Goal: Task Accomplishment & Management: Complete application form

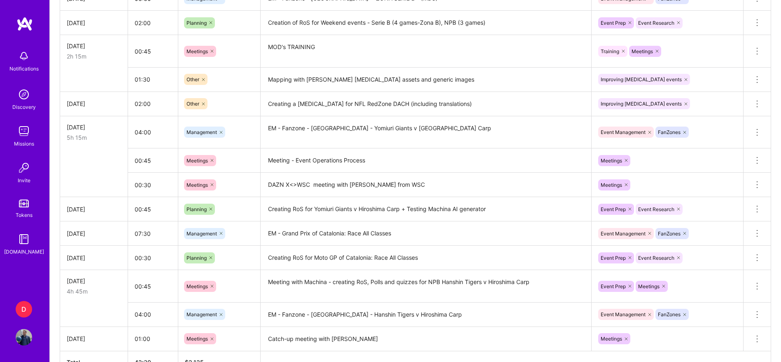
scroll to position [446, 0]
click at [269, 266] on textarea "Creating RoS for Moto GP of Catalonia: Race All Classes" at bounding box center [426, 256] width 329 height 23
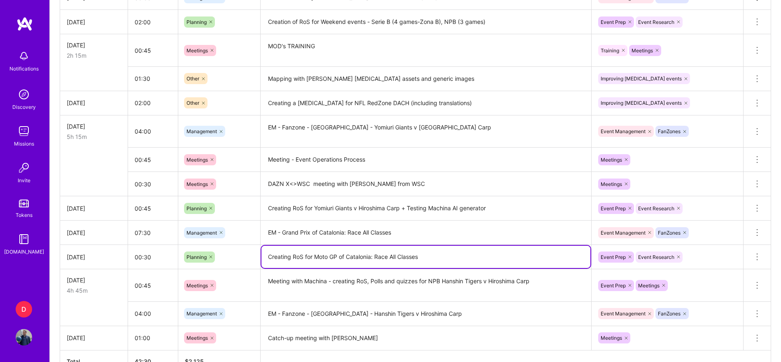
click at [269, 266] on textarea "Creating RoS for Moto GP of Catalonia: Race All Classes" at bounding box center [426, 256] width 329 height 22
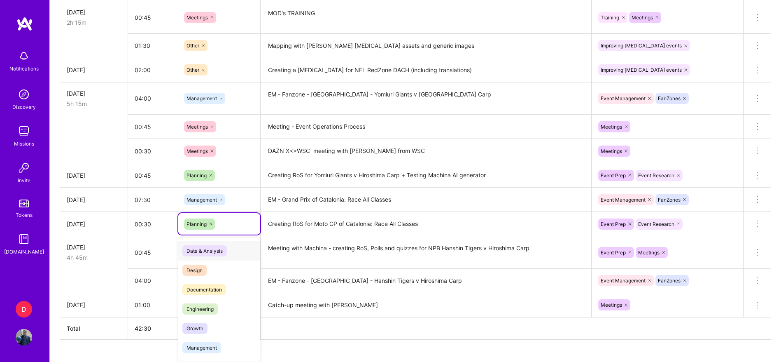
click at [247, 234] on div "option Data & Analysis focused, 0 of 2. 16 results available. Use Up and Down t…" at bounding box center [219, 223] width 82 height 21
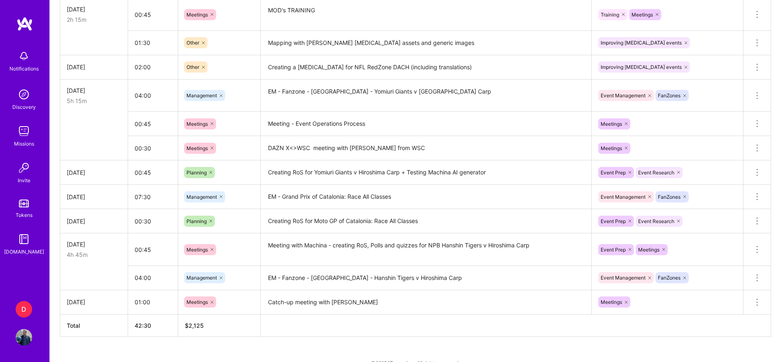
click at [52, 229] on div "To Submit Submit now [DATE] - [DATE] 42:30 h $2,125 Paid Out [DATE] - [DATE] 41…" at bounding box center [415, 18] width 731 height 717
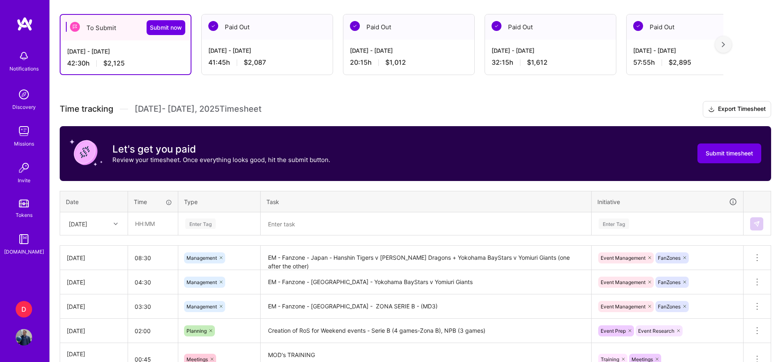
scroll to position [120, 0]
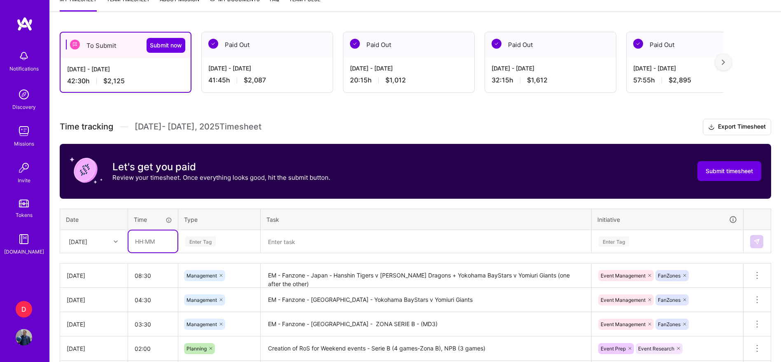
click at [138, 239] on input "text" at bounding box center [153, 241] width 49 height 22
type input "04:00"
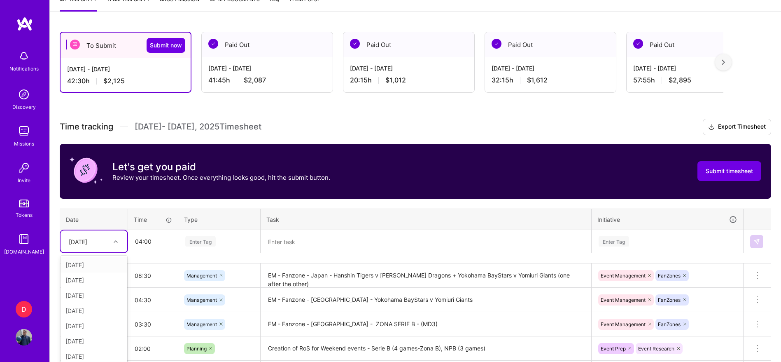
scroll to position [140, 0]
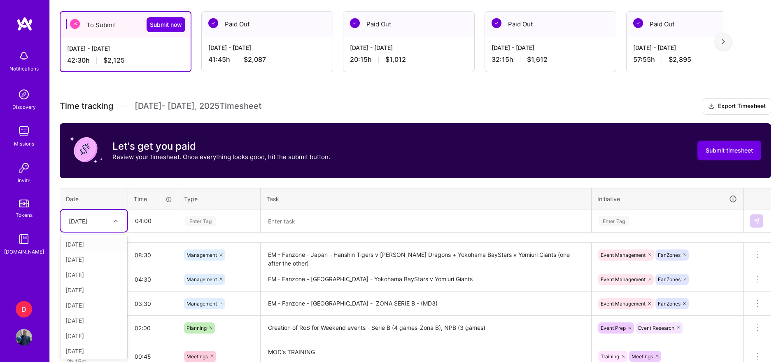
click at [107, 231] on div "option [DATE], selected. option [DATE] focused, 1 of 15. 14 results available. …" at bounding box center [94, 221] width 67 height 22
click at [86, 285] on div "[DATE]" at bounding box center [94, 287] width 67 height 15
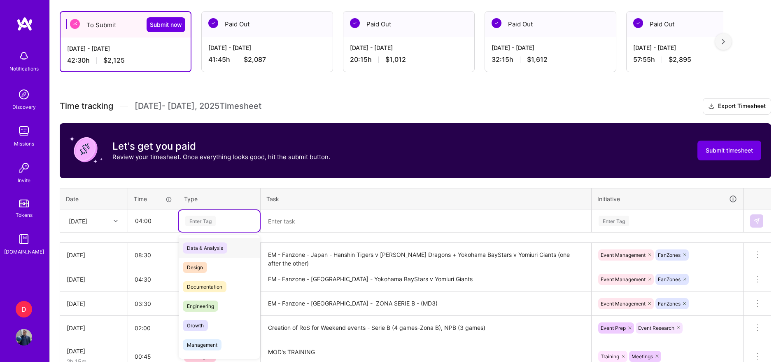
click at [228, 218] on div "Enter Tag" at bounding box center [220, 220] width 70 height 10
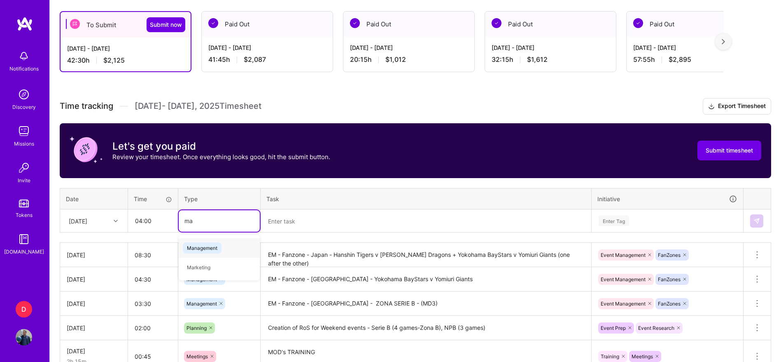
type input "man"
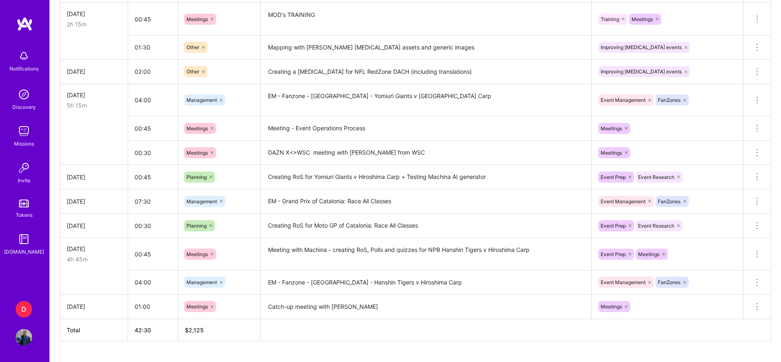
scroll to position [476, 0]
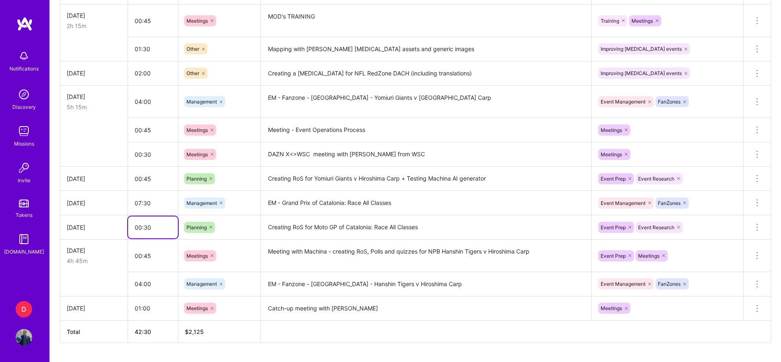
click at [159, 226] on input "00:30" at bounding box center [153, 227] width 50 height 22
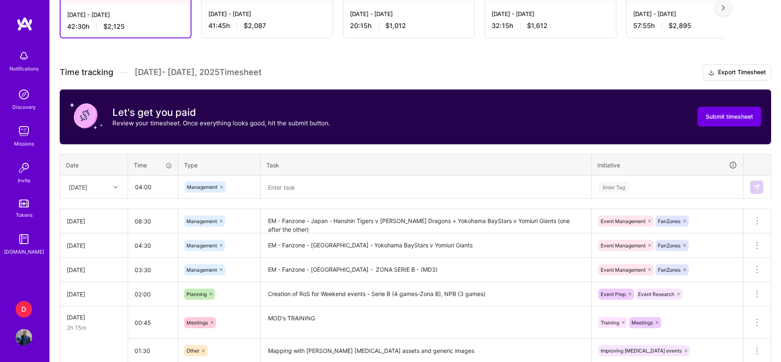
scroll to position [161, 0]
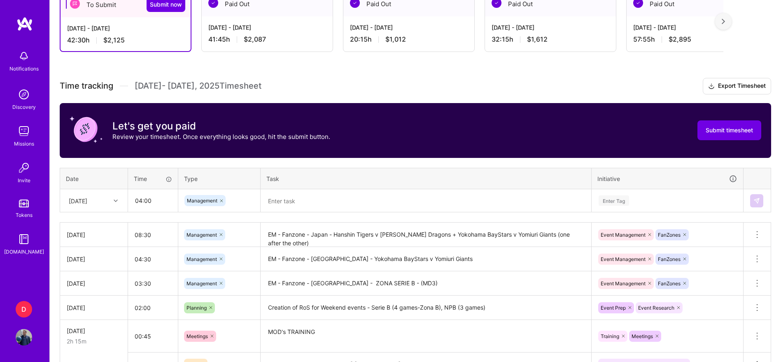
type input "00:45"
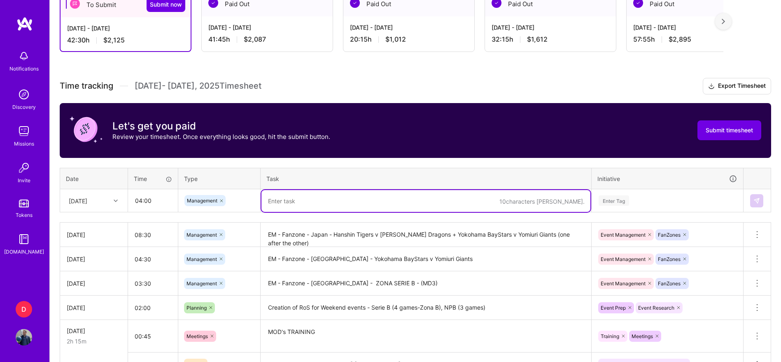
click at [300, 197] on textarea at bounding box center [426, 201] width 329 height 22
paste textarea "Fanzone - Japan - Hanshin Tigers v Hiroshima Carp"
type textarea "EM - Fanzone - [GEOGRAPHIC_DATA] - Hanshin Tigers v Hiroshima Carp"
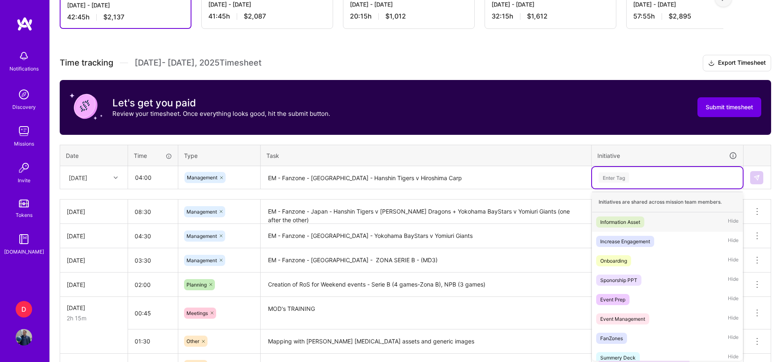
scroll to position [186, 0]
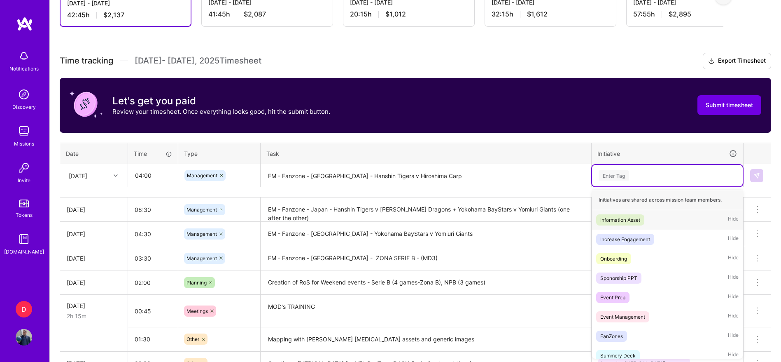
click at [639, 186] on div "option Improving [MEDICAL_DATA] events, selected. option Information Asset focu…" at bounding box center [667, 175] width 151 height 21
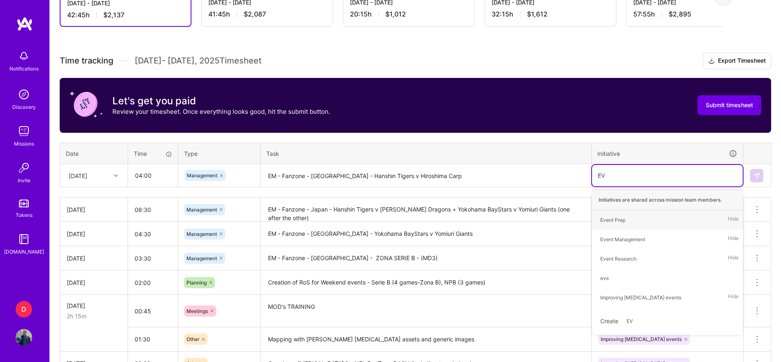
type input "EVE"
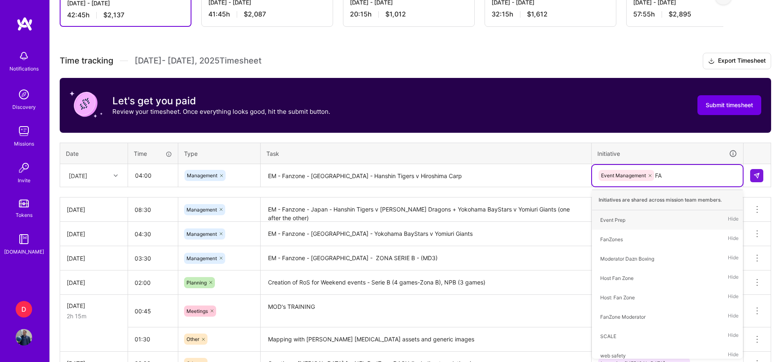
type input "FAN"
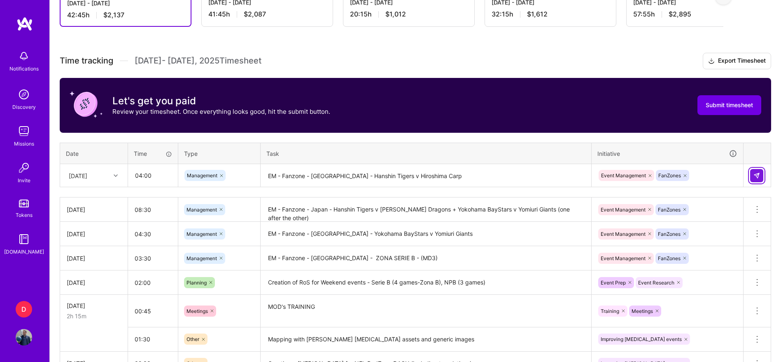
click at [759, 179] on button at bounding box center [756, 175] width 13 height 13
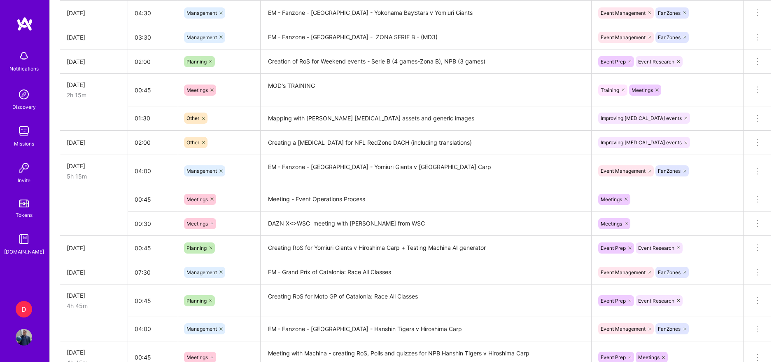
scroll to position [406, 0]
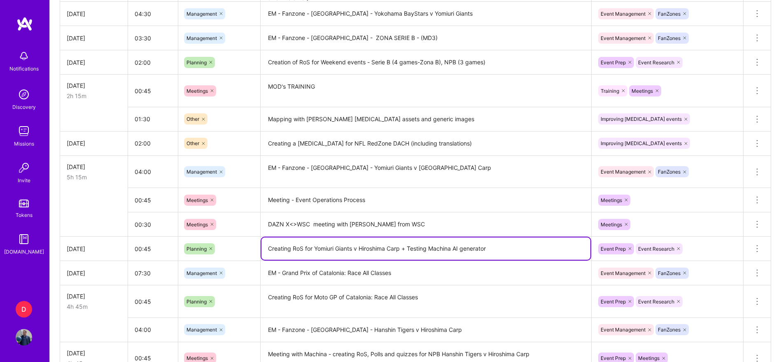
drag, startPoint x: 400, startPoint y: 245, endPoint x: 504, endPoint y: 241, distance: 104.3
click at [504, 241] on textarea "Creating RoS for Yomiuri Giants v Hiroshima Carp + Testing Machina AI generator" at bounding box center [426, 248] width 329 height 22
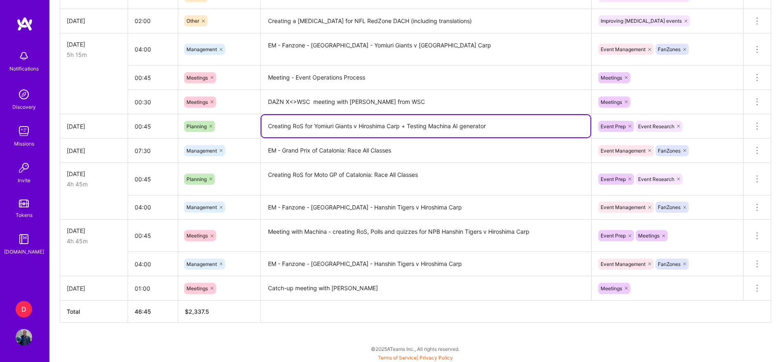
scroll to position [529, 0]
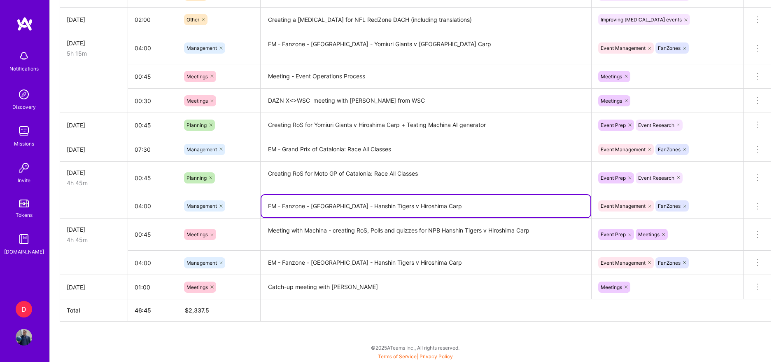
click at [442, 203] on textarea "EM - Fanzone - [GEOGRAPHIC_DATA] - Hanshin Tigers v Hiroshima Carp" at bounding box center [426, 206] width 329 height 22
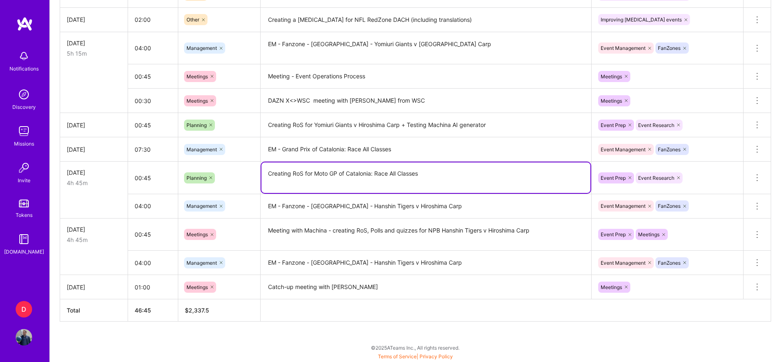
click at [442, 170] on textarea "Creating RoS for Moto GP of Catalonia: Race All Classes" at bounding box center [426, 177] width 329 height 30
paste textarea "p + Testing Machina AI generator"
click at [429, 173] on textarea "Creating RoS for Moto GP of Catalonia: Race All Classes p + Testing Machina AI …" at bounding box center [426, 177] width 329 height 30
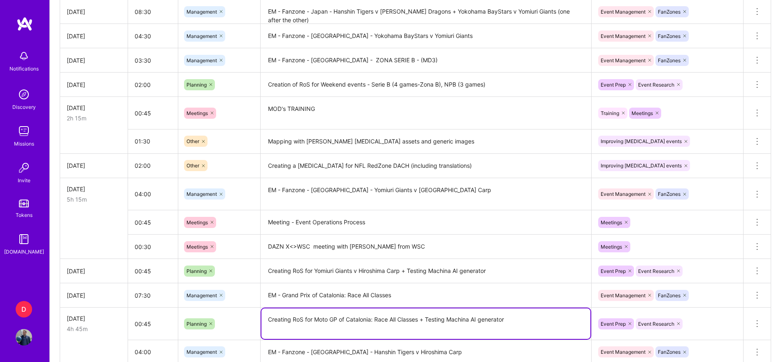
scroll to position [383, 0]
type textarea "Creating RoS for Moto GP of Catalonia: Race All Classes + Testing Machina AI ge…"
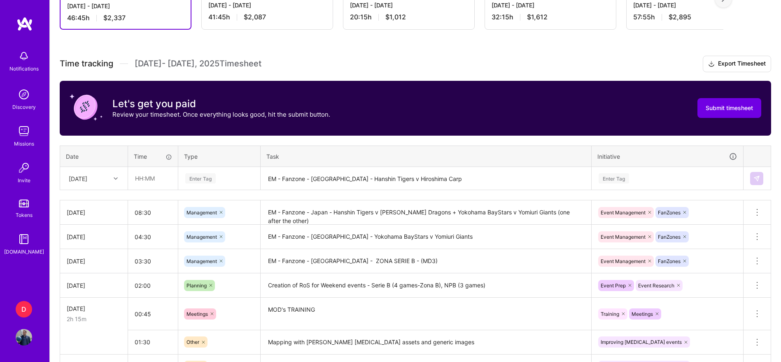
scroll to position [124, 0]
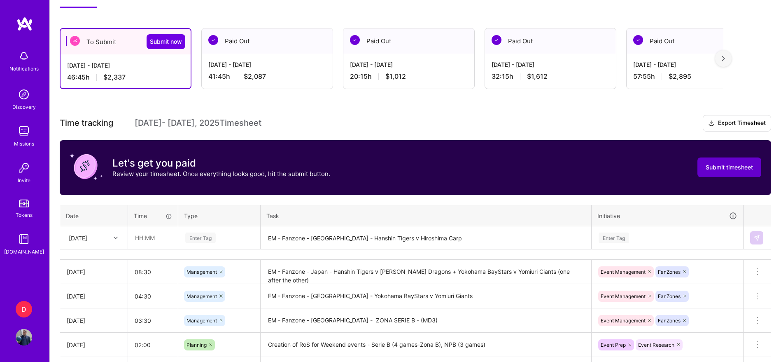
click at [716, 164] on span "Submit timesheet" at bounding box center [729, 167] width 47 height 8
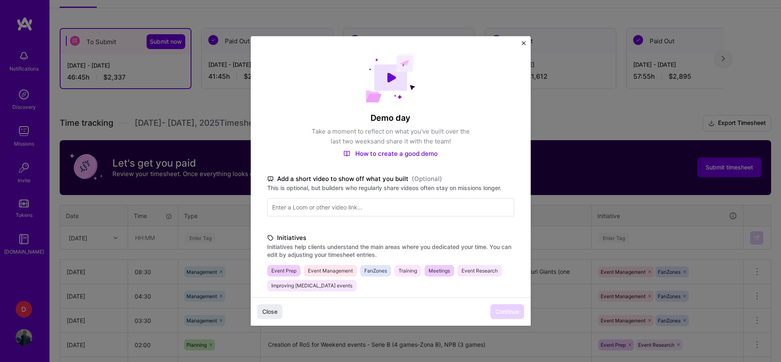
scroll to position [164, 0]
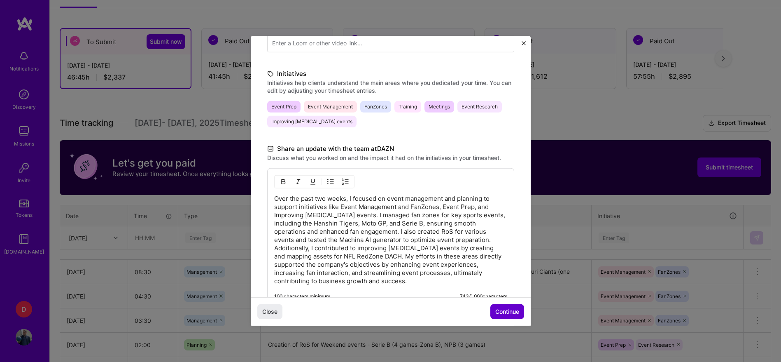
click at [505, 314] on span "Continue" at bounding box center [507, 311] width 24 height 8
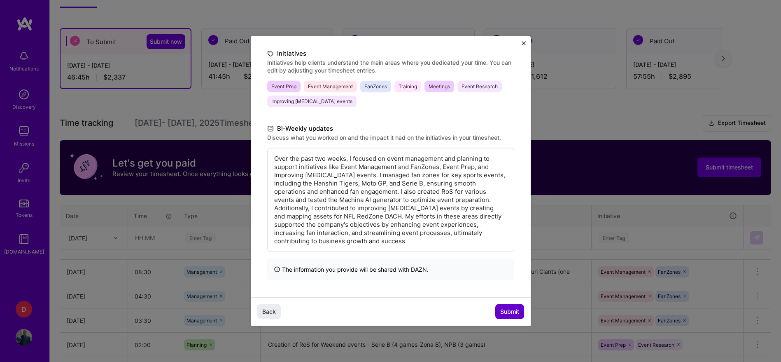
scroll to position [82, 0]
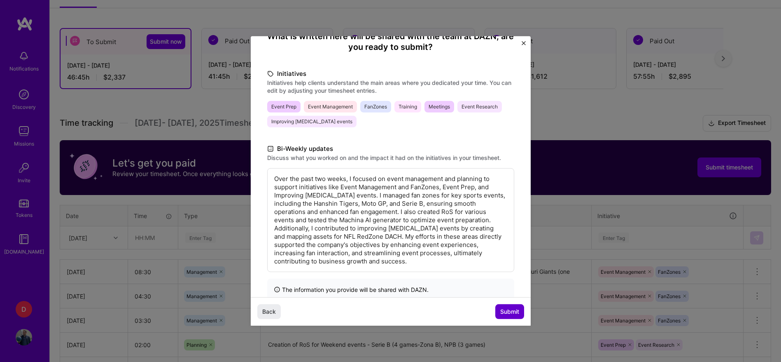
click at [498, 310] on button "Submit" at bounding box center [509, 311] width 29 height 15
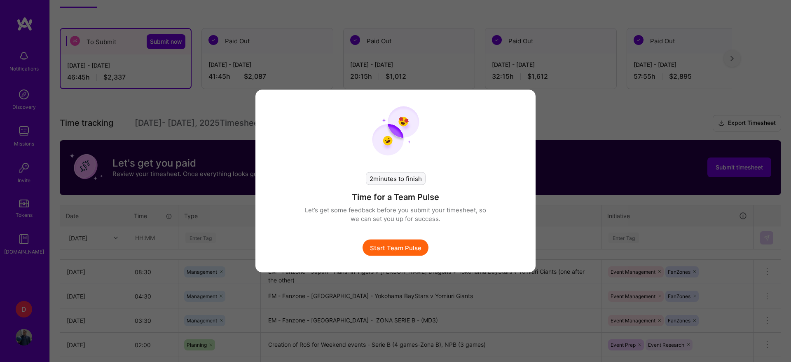
click at [400, 248] on button "Start Team Pulse" at bounding box center [395, 247] width 66 height 16
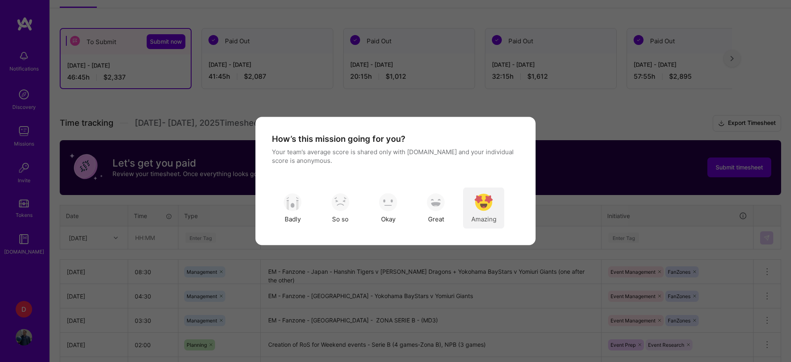
click at [485, 211] on div "Amazing" at bounding box center [483, 207] width 41 height 41
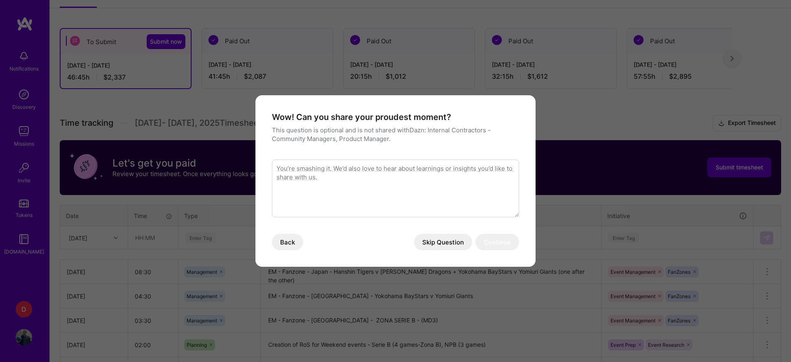
click at [443, 241] on button "Skip Question" at bounding box center [443, 242] width 58 height 16
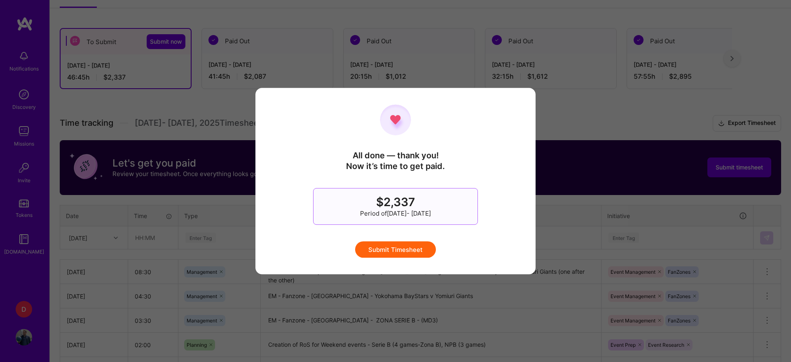
click at [414, 249] on button "Submit Timesheet" at bounding box center [395, 249] width 81 height 16
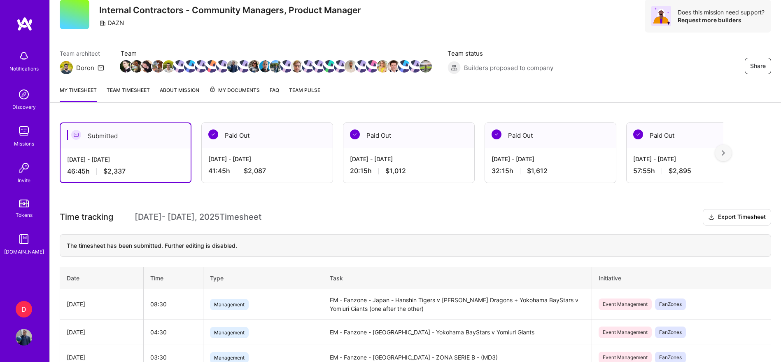
scroll to position [0, 0]
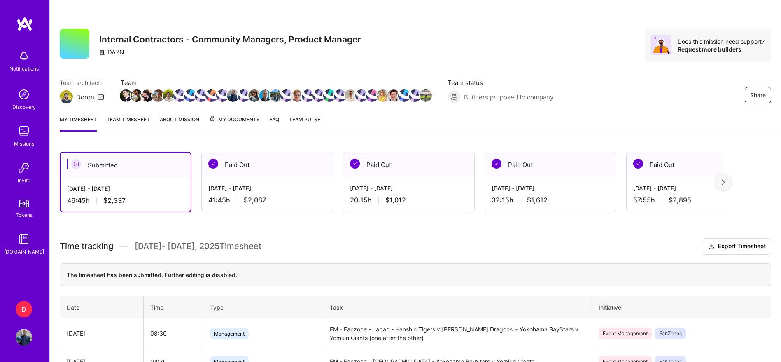
click at [122, 119] on link "Team timesheet" at bounding box center [128, 123] width 43 height 16
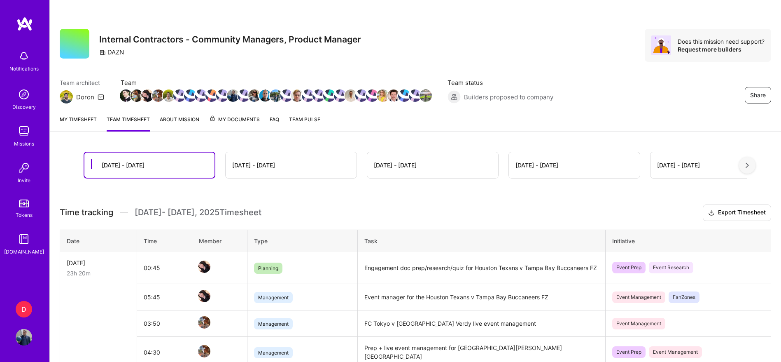
click at [89, 119] on link "My timesheet" at bounding box center [78, 123] width 37 height 16
